Goal: Transaction & Acquisition: Book appointment/travel/reservation

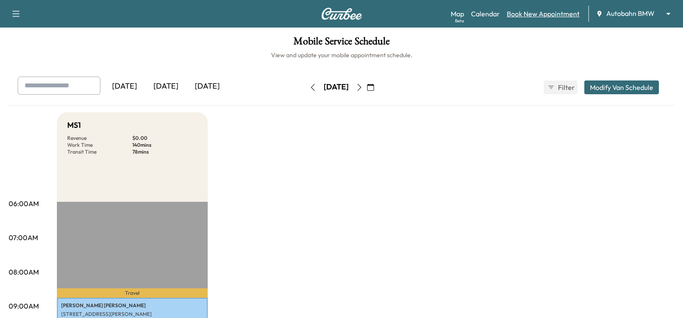
click at [538, 11] on link "Book New Appointment" at bounding box center [543, 14] width 73 height 10
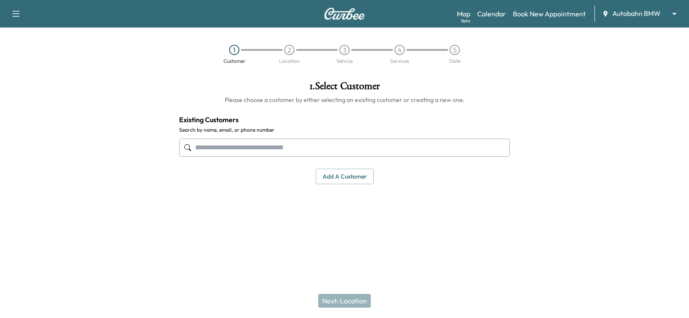
paste input "**********"
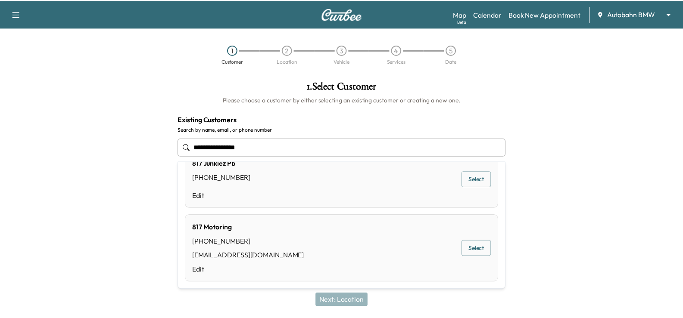
scroll to position [153, 0]
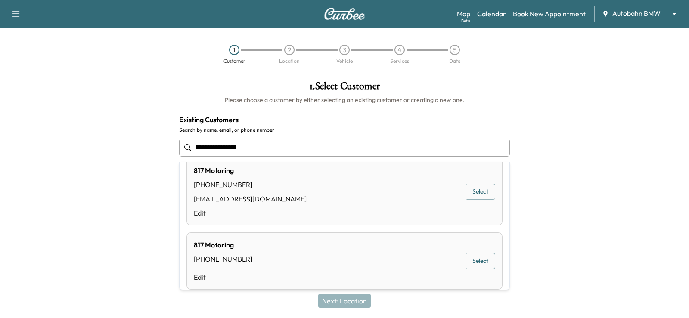
type input "**********"
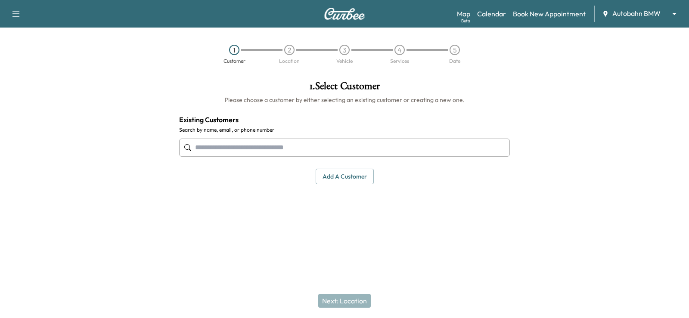
drag, startPoint x: 287, startPoint y: 159, endPoint x: 223, endPoint y: 145, distance: 65.6
paste input "**********"
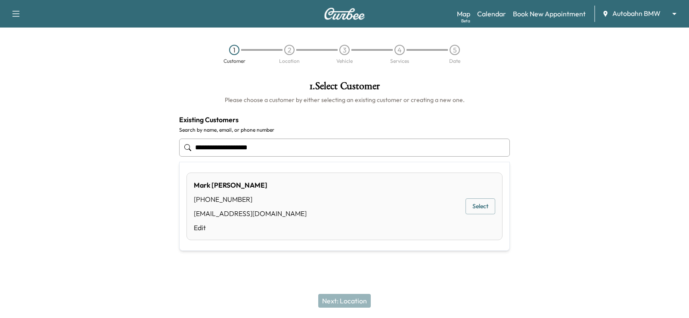
click at [482, 211] on button "Select" at bounding box center [481, 207] width 30 height 16
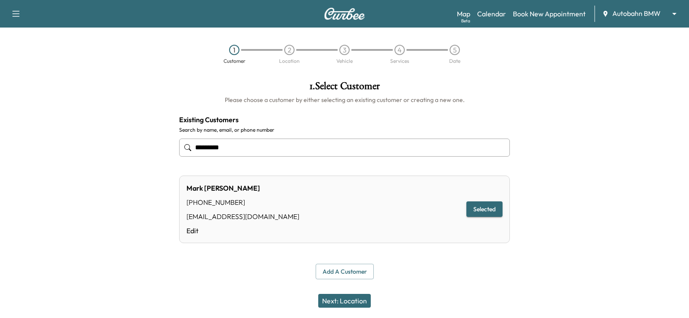
type input "*********"
click at [345, 298] on button "Next: Location" at bounding box center [344, 301] width 53 height 14
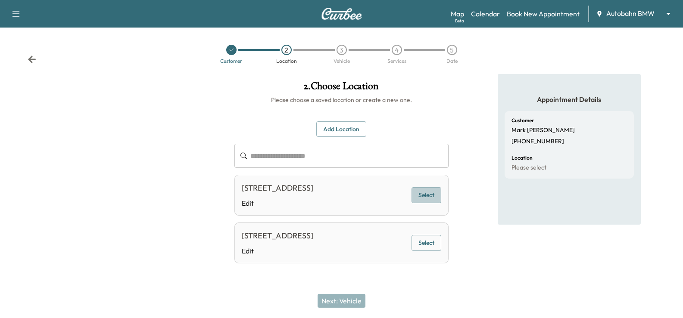
click at [426, 203] on button "Select" at bounding box center [426, 195] width 30 height 16
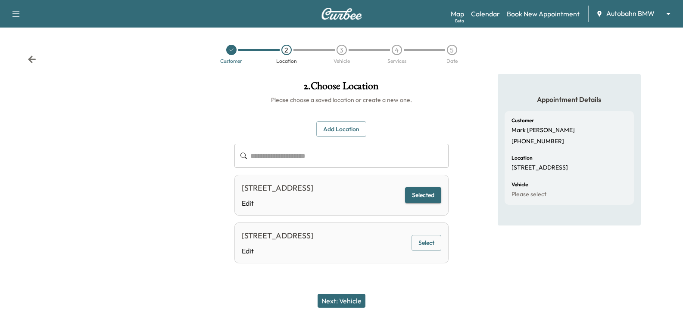
click at [343, 303] on button "Next: Vehicle" at bounding box center [341, 301] width 48 height 14
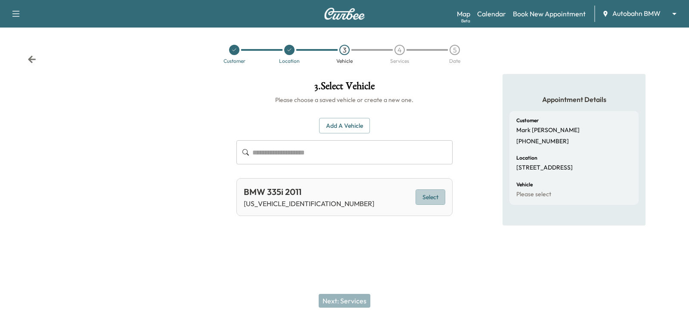
click at [429, 199] on button "Select" at bounding box center [431, 198] width 30 height 16
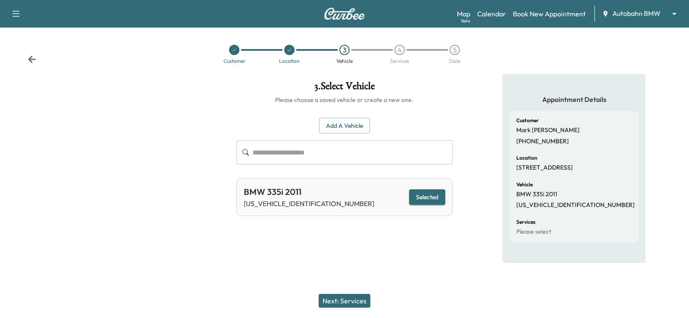
click at [359, 299] on button "Next: Services" at bounding box center [345, 301] width 52 height 14
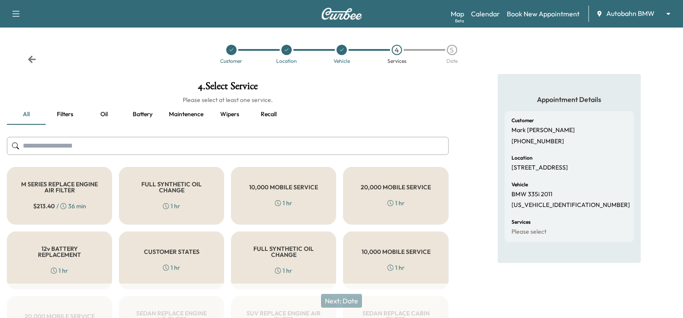
click at [184, 204] on div "FULL SYNTHETIC OIL CHANGE 1 hr" at bounding box center [171, 196] width 105 height 58
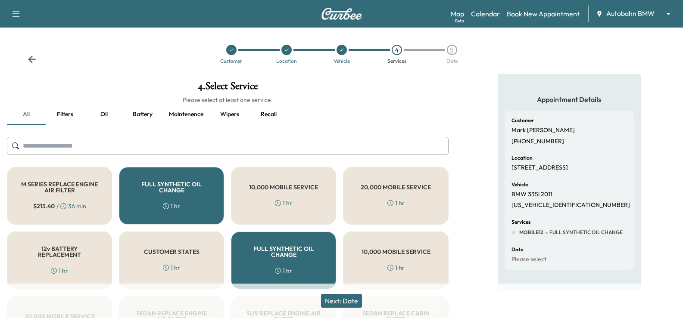
click at [357, 302] on button "Next: Date" at bounding box center [341, 301] width 41 height 14
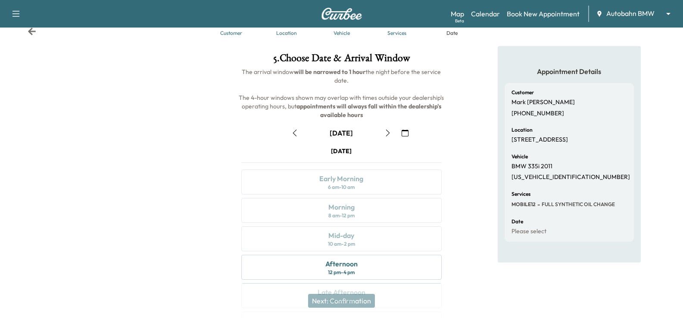
scroll to position [43, 0]
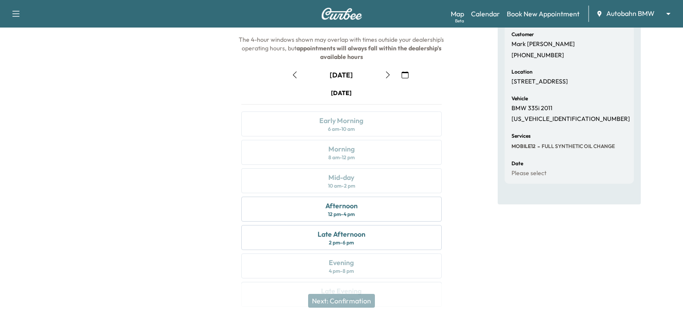
click at [386, 74] on icon "button" at bounding box center [387, 75] width 7 height 7
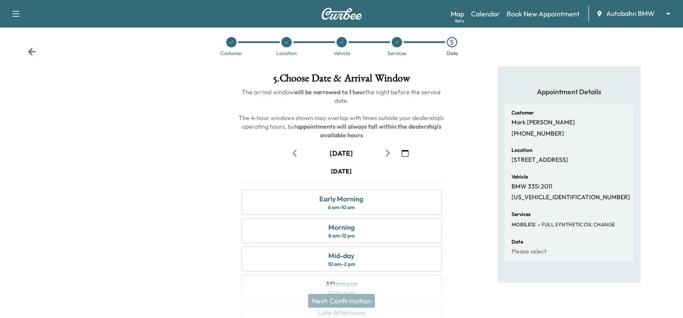
scroll to position [86, 0]
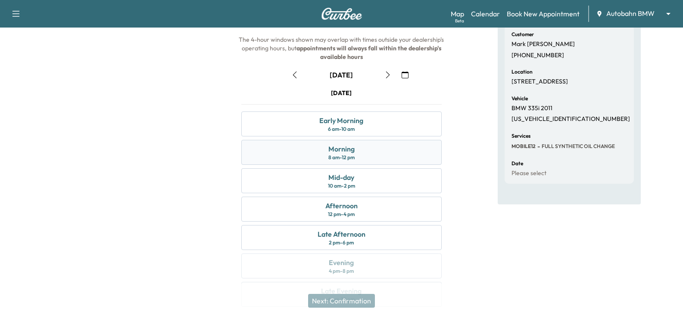
click at [398, 155] on div "Morning 8 am - 12 pm" at bounding box center [341, 152] width 200 height 25
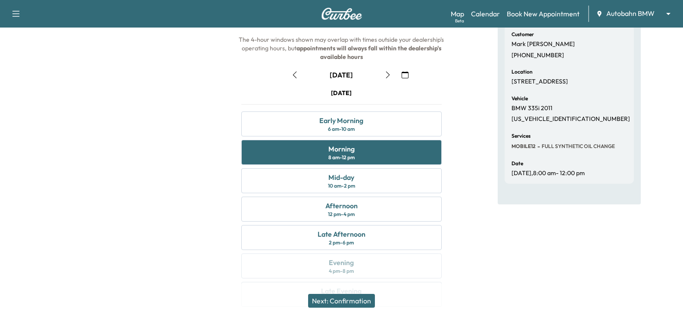
click at [365, 302] on button "Next: Confirmation" at bounding box center [341, 301] width 67 height 14
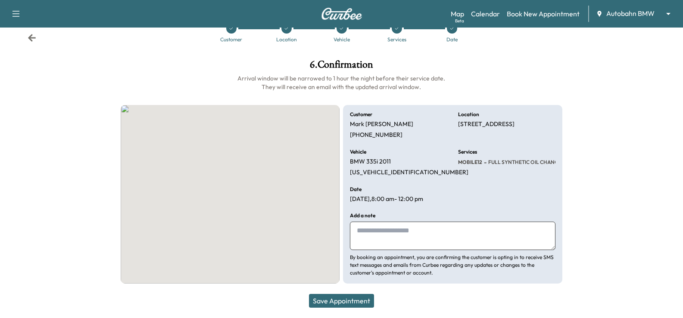
scroll to position [22, 0]
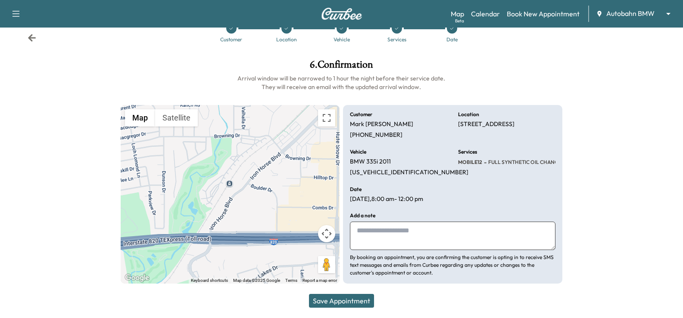
click at [391, 233] on textarea at bounding box center [452, 236] width 205 height 28
type textarea "**********"
click at [345, 286] on div "Save Appointment" at bounding box center [341, 301] width 683 height 34
click at [351, 299] on button "Save Appointment" at bounding box center [341, 301] width 65 height 14
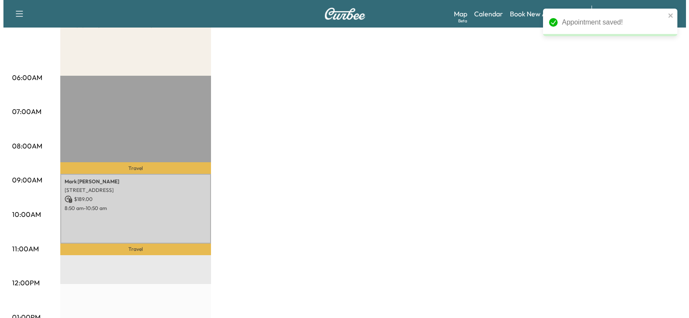
scroll to position [172, 0]
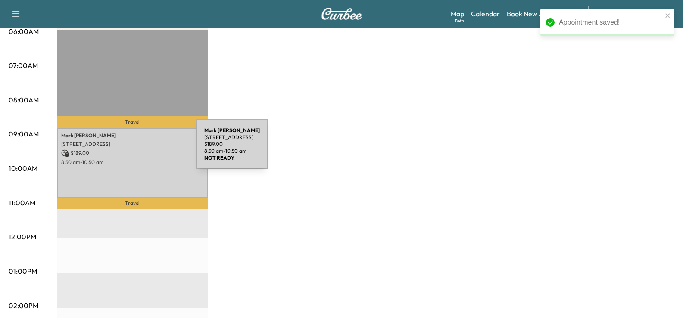
click at [126, 143] on p "[STREET_ADDRESS]" at bounding box center [132, 144] width 142 height 7
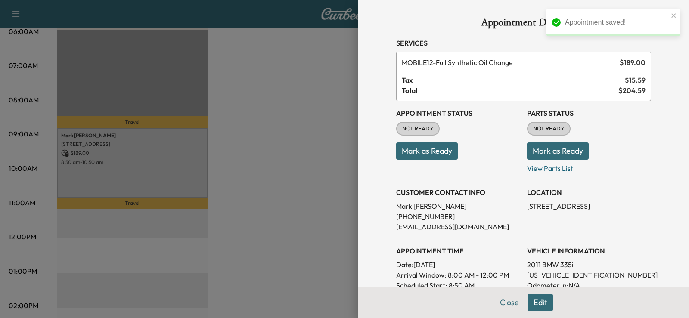
click at [441, 150] on button "Mark as Ready" at bounding box center [427, 151] width 62 height 17
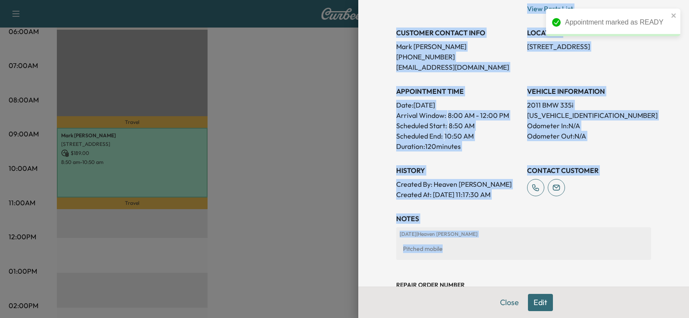
scroll to position [231, 0]
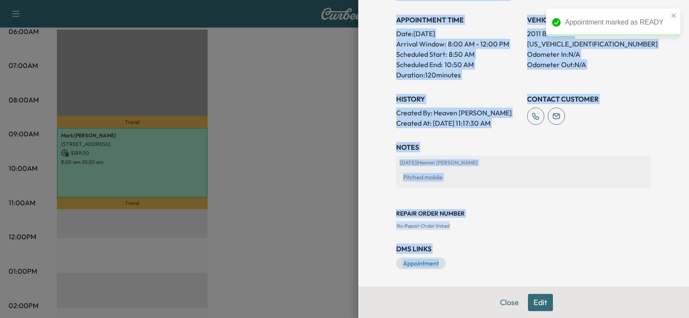
drag, startPoint x: 389, startPoint y: 37, endPoint x: 586, endPoint y: 258, distance: 296.5
click at [586, 258] on div "Appointment Details Services MOBILE12 - Full Synthetic Oil Change $ 189.00 Tax …" at bounding box center [524, 28] width 276 height 518
copy div "Services MOBILE12 - Full Synthetic Oil Change $ 189.00 Tax $ 15.59 Total $ 204.…"
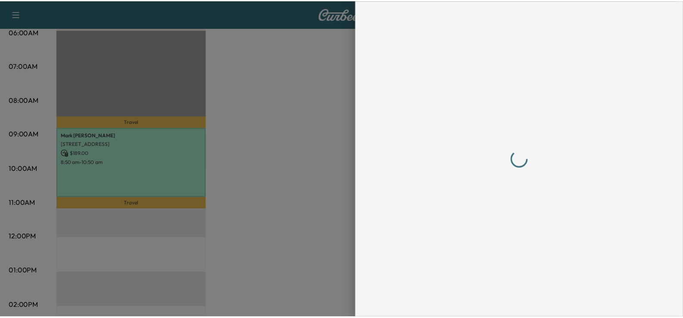
scroll to position [0, 0]
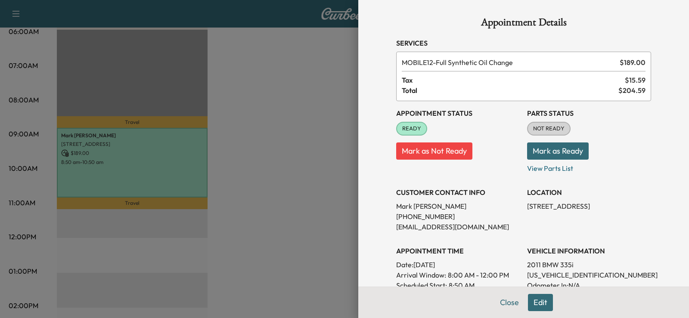
click at [320, 173] on div at bounding box center [344, 159] width 689 height 318
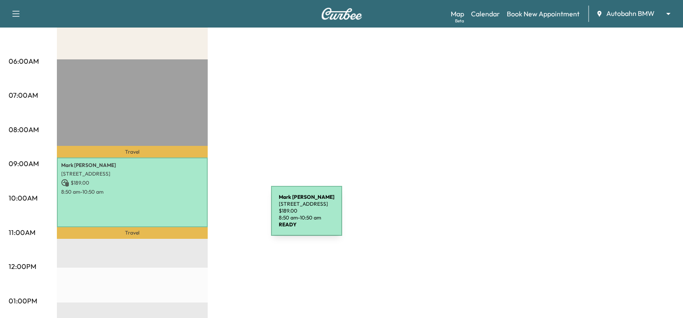
scroll to position [86, 0]
